Goal: Information Seeking & Learning: Learn about a topic

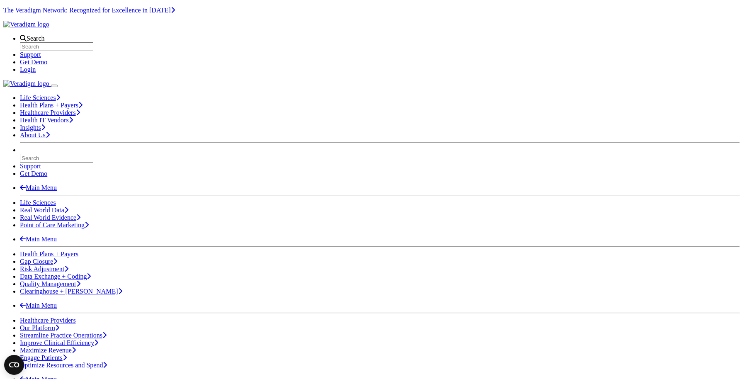
click at [335, 35] on div "Search Support Get Demo Login" at bounding box center [371, 54] width 736 height 39
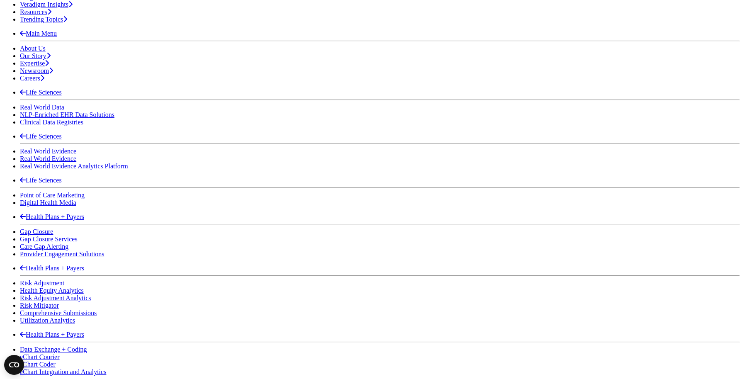
scroll to position [451, 0]
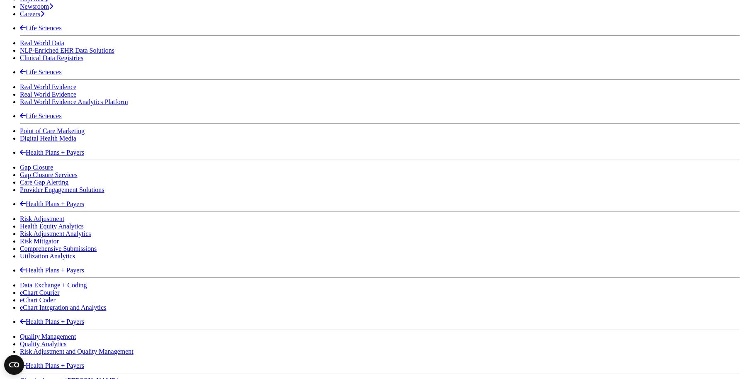
scroll to position [477, 0]
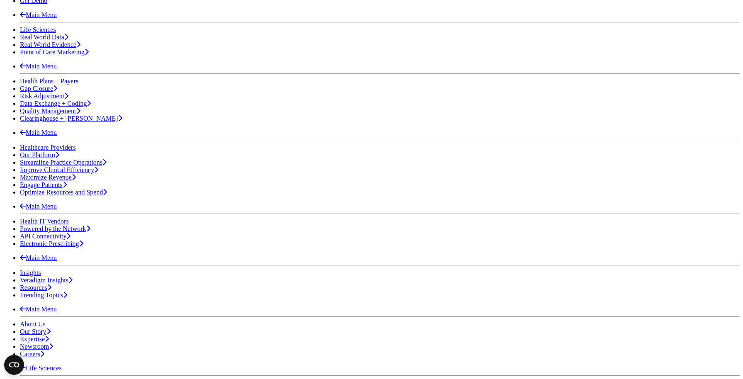
scroll to position [175, 0]
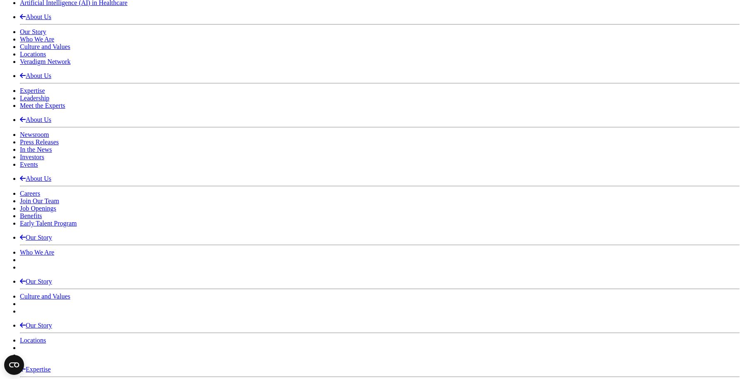
scroll to position [1520, 0]
